Goal: Find specific page/section: Find specific page/section

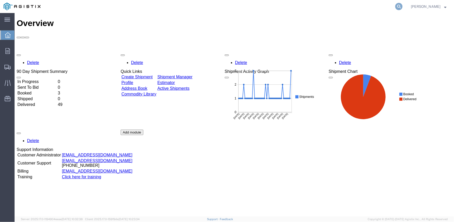
click at [402, 5] on icon at bounding box center [398, 6] width 7 height 7
paste input "56545939"
type input "56545939"
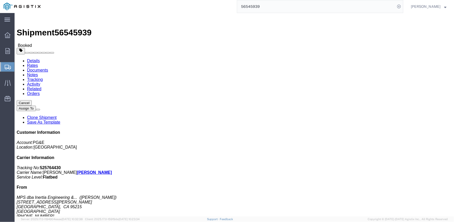
click link "Documents"
